Goal: Find contact information: Find contact information

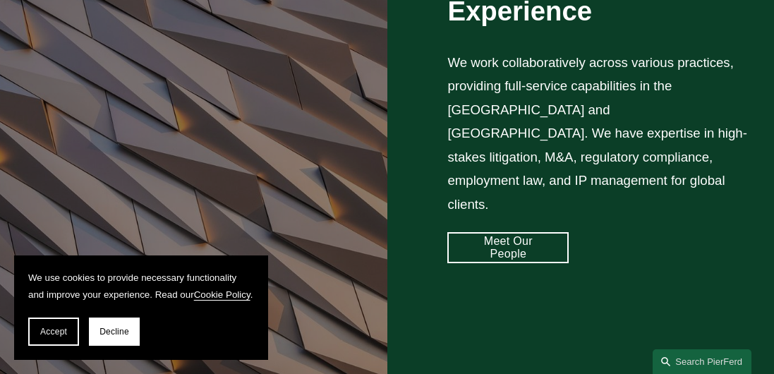
scroll to position [1035, 0]
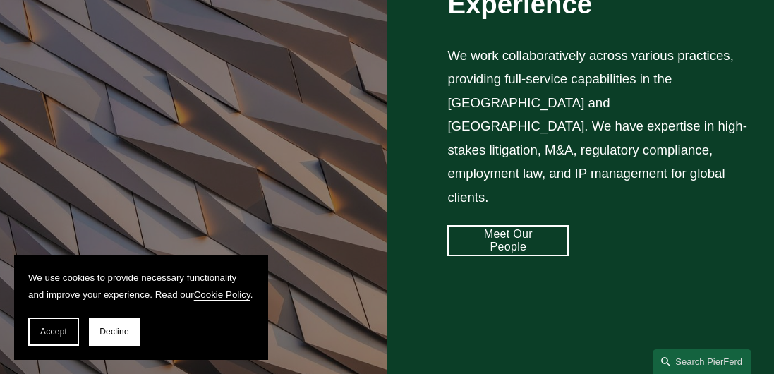
click at [491, 225] on link "Meet Our People" at bounding box center [507, 240] width 121 height 31
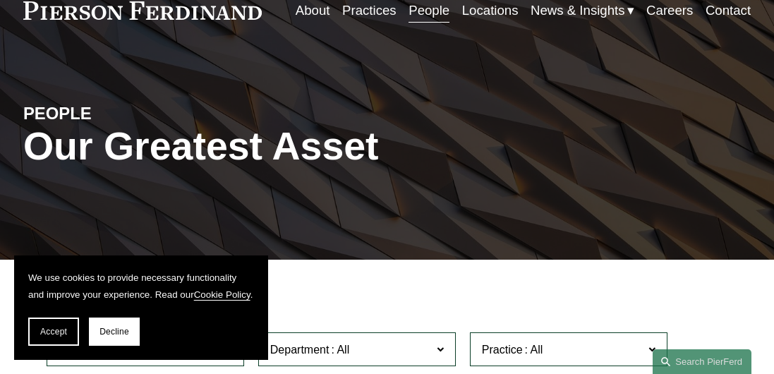
scroll to position [70, 0]
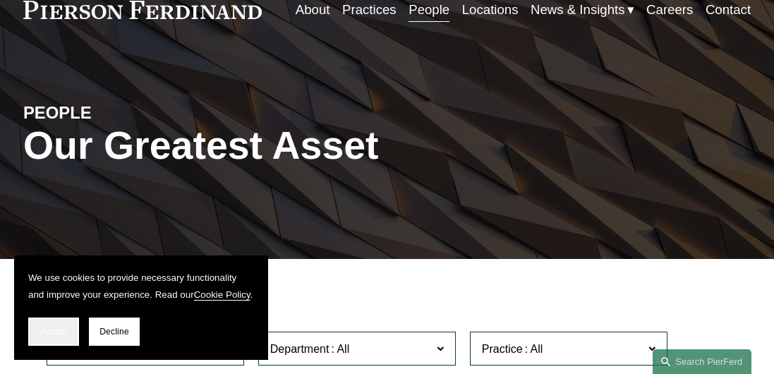
click at [38, 330] on button "Accept" at bounding box center [53, 331] width 51 height 28
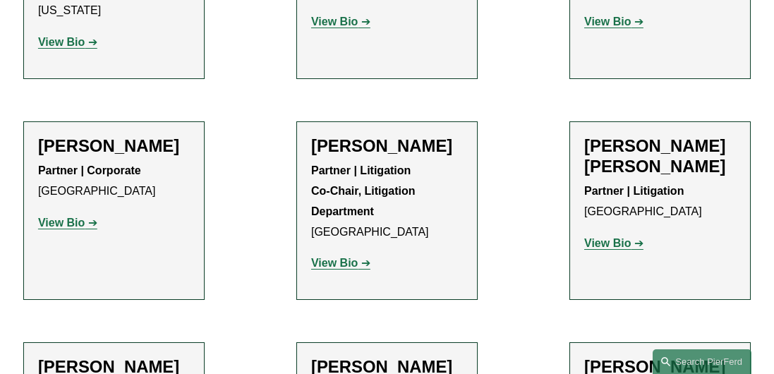
scroll to position [13164, 0]
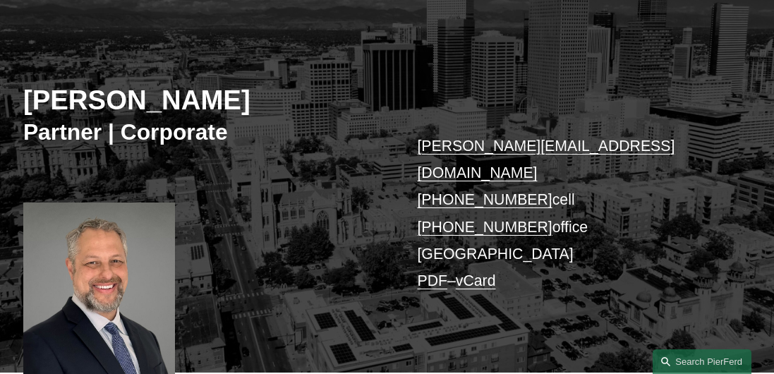
scroll to position [123, 0]
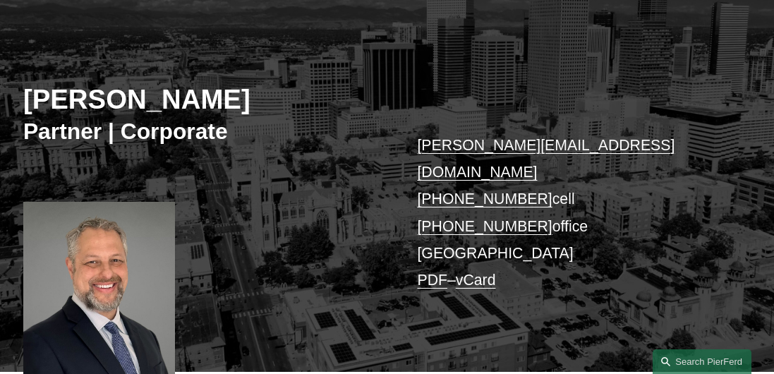
click at [480, 141] on link "sanford.posner@pierferd.com" at bounding box center [545, 159] width 257 height 44
